Goal: Check status: Check status

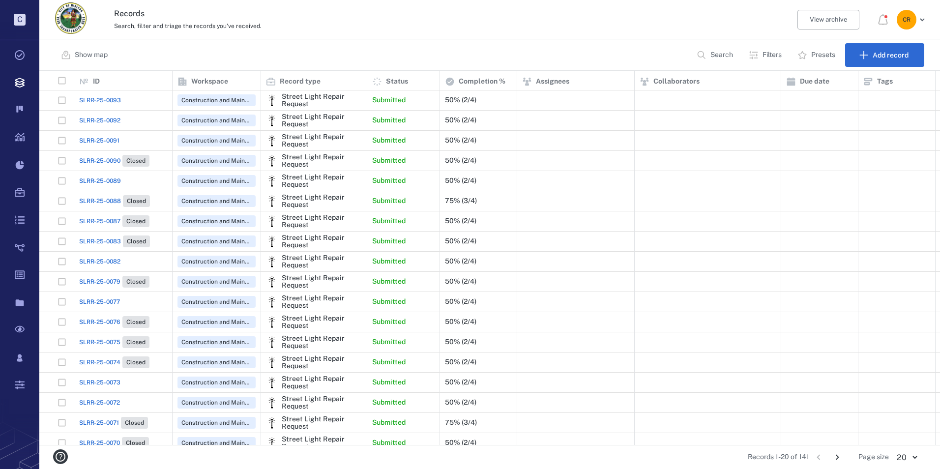
click at [110, 144] on span "SLRR-25-0091" at bounding box center [99, 140] width 40 height 9
click at [112, 140] on span "SLRR-25-0091" at bounding box center [99, 140] width 40 height 9
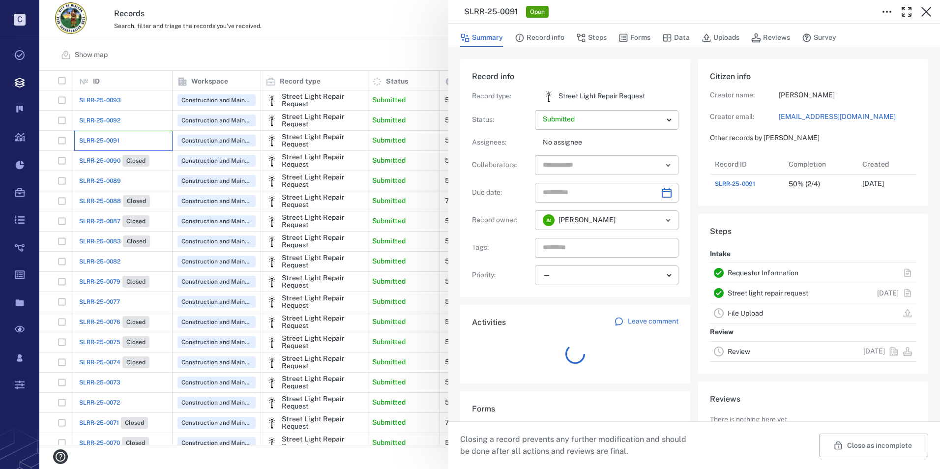
scroll to position [39, 195]
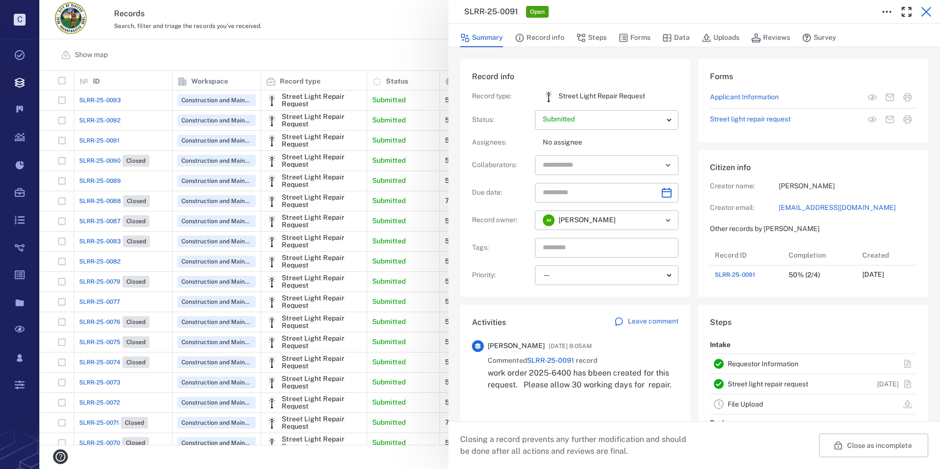
click at [925, 6] on icon "button" at bounding box center [926, 12] width 12 height 12
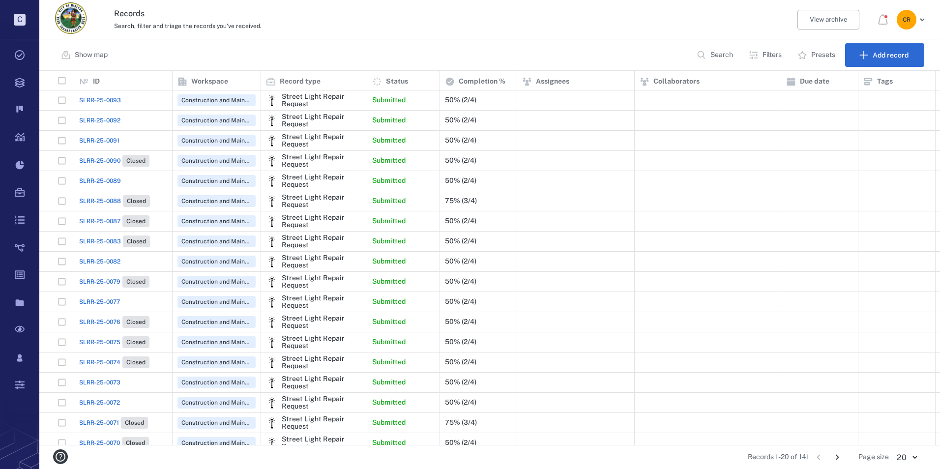
click at [105, 116] on span "SLRR-25-0092" at bounding box center [99, 120] width 41 height 9
drag, startPoint x: 105, startPoint y: 116, endPoint x: 111, endPoint y: 121, distance: 7.3
click at [111, 121] on span "SLRR-25-0092" at bounding box center [99, 120] width 41 height 9
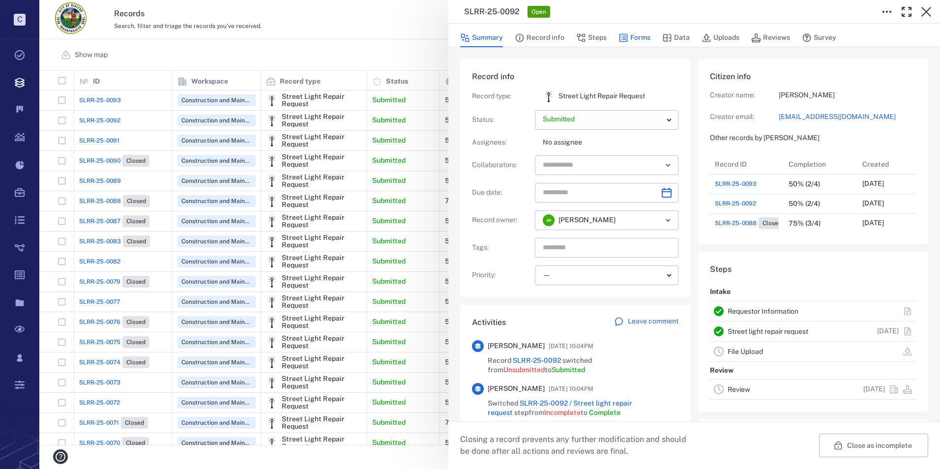
click at [632, 34] on button "Forms" at bounding box center [634, 38] width 32 height 19
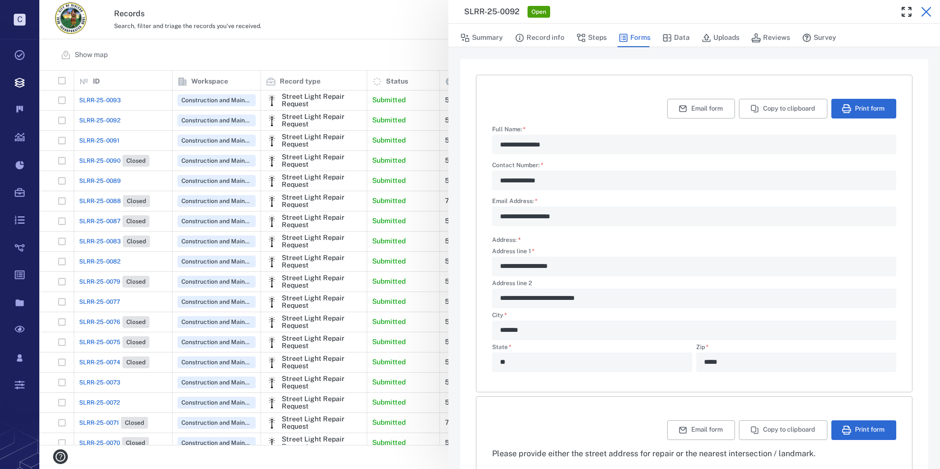
click at [926, 11] on icon "button" at bounding box center [926, 12] width 10 height 10
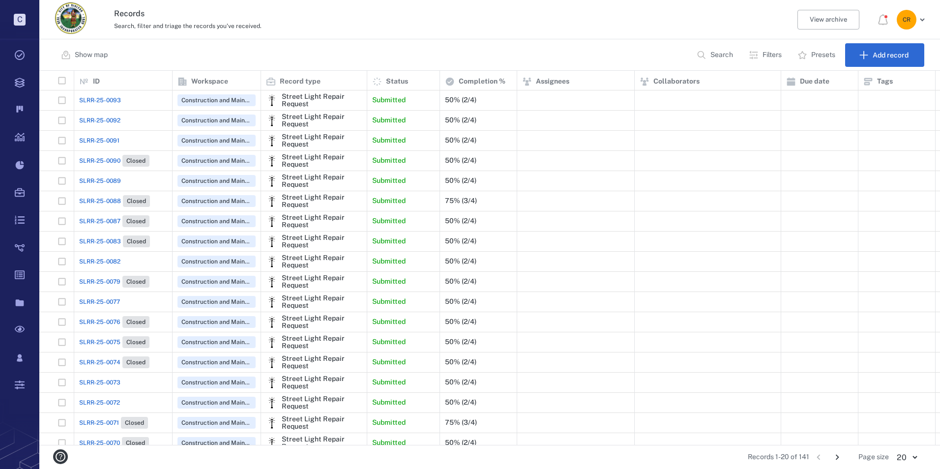
click at [91, 96] on span "SLRR-25-0093" at bounding box center [100, 100] width 42 height 9
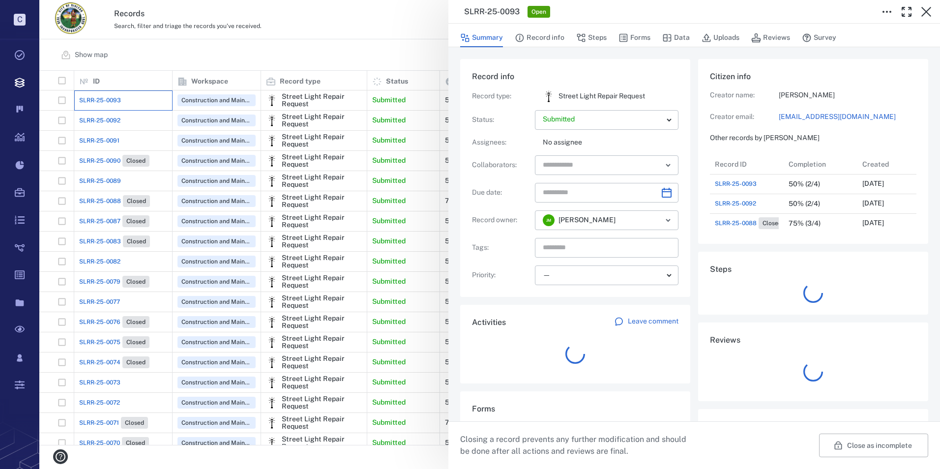
scroll to position [118, 188]
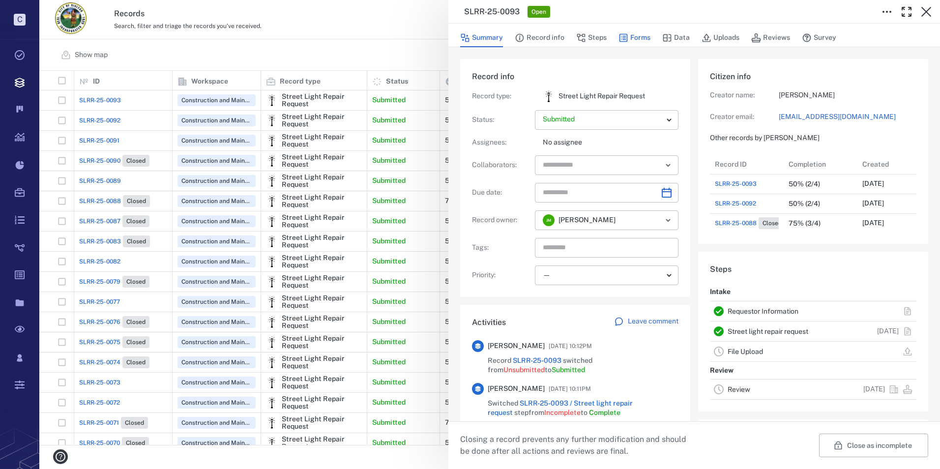
click at [645, 32] on button "Forms" at bounding box center [634, 38] width 32 height 19
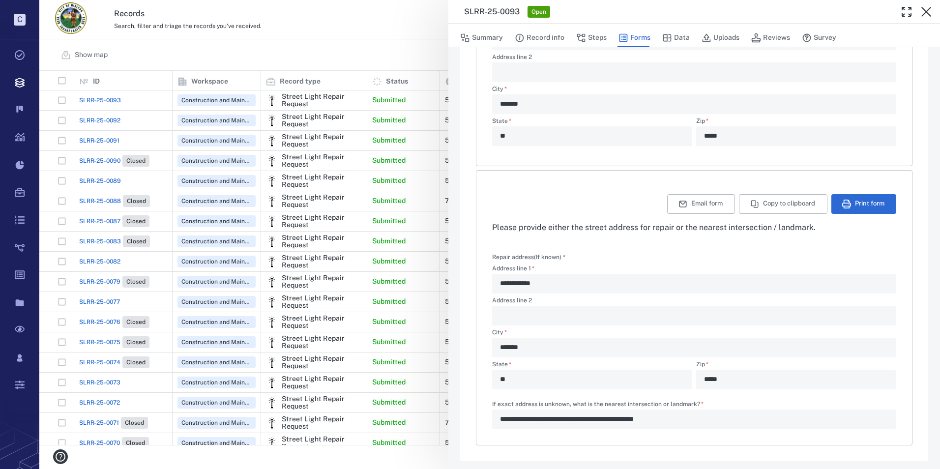
scroll to position [230, 0]
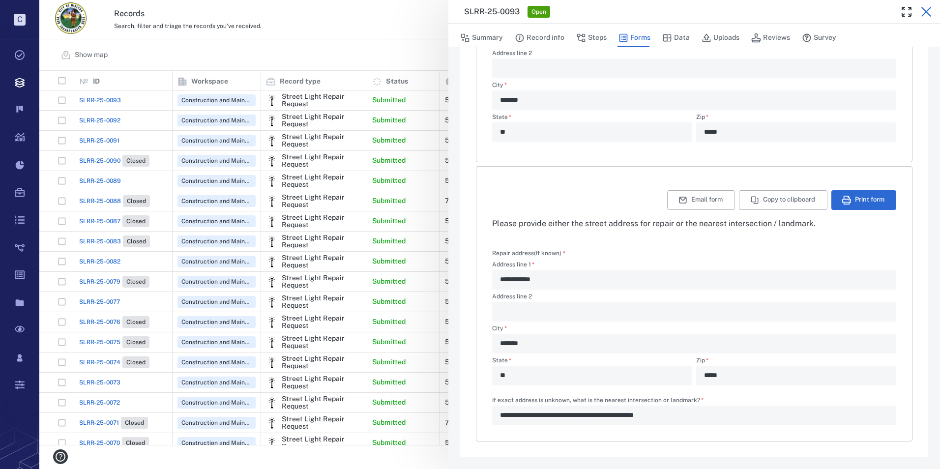
click at [927, 15] on icon "button" at bounding box center [926, 12] width 12 height 12
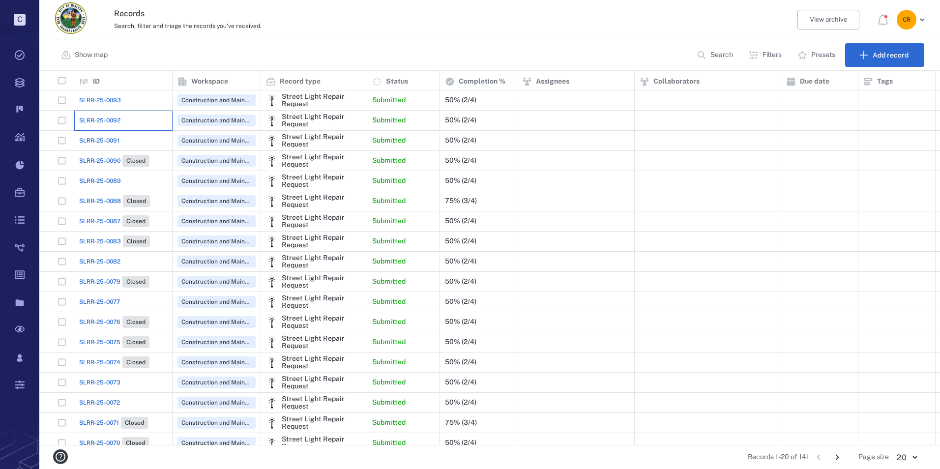
click at [122, 122] on div "SLRR-25-0092" at bounding box center [123, 121] width 88 height 20
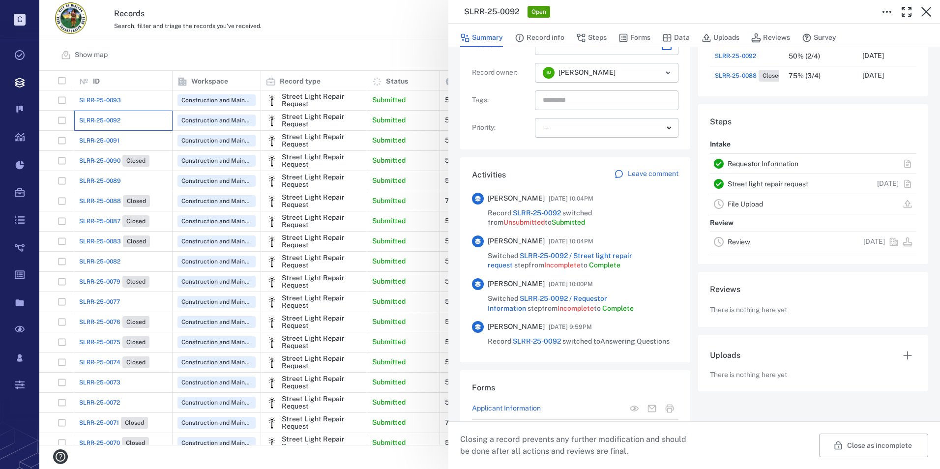
scroll to position [187, 0]
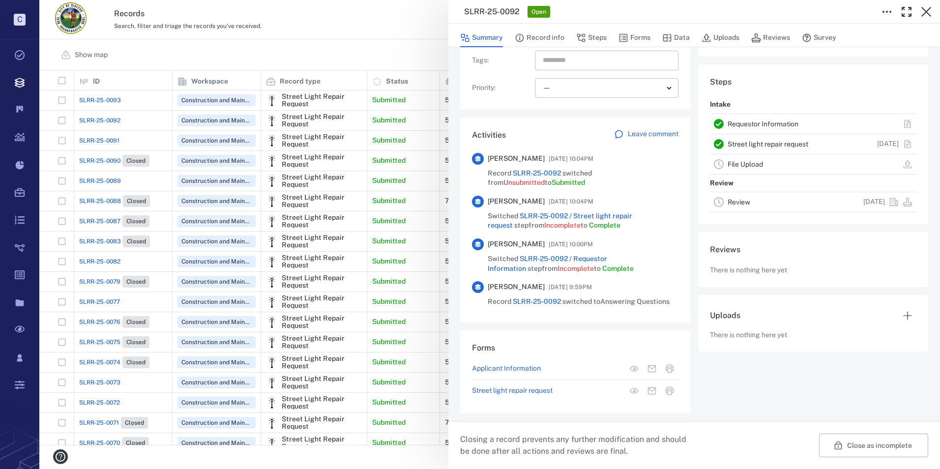
drag, startPoint x: 928, startPoint y: 15, endPoint x: 910, endPoint y: 26, distance: 20.3
click at [928, 15] on icon "button" at bounding box center [926, 12] width 12 height 12
